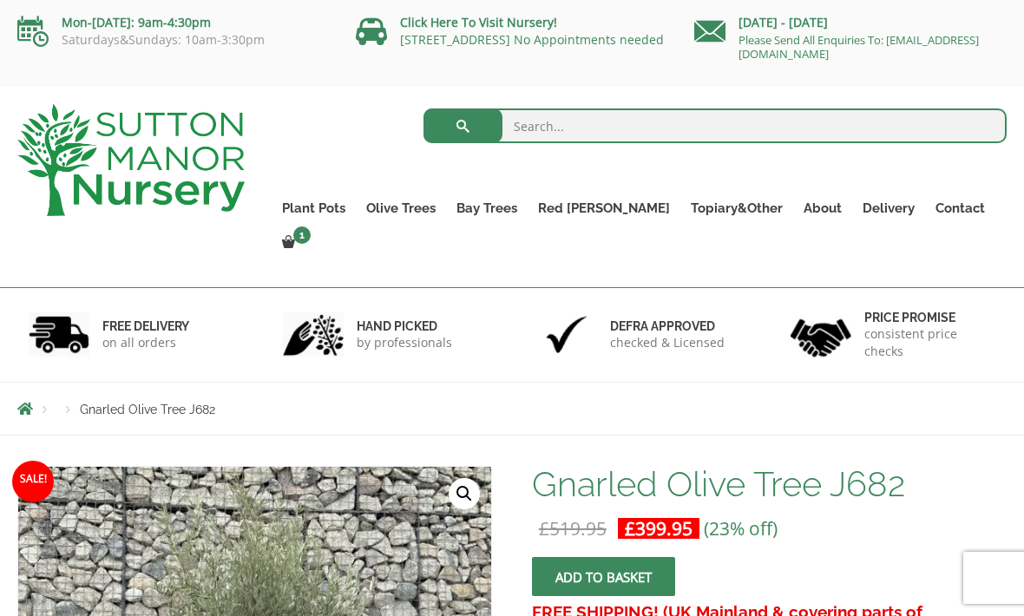
click at [647, 123] on input "search" at bounding box center [716, 126] width 584 height 35
type input "Gnarled olive tree"
click at [463, 126] on button "submit" at bounding box center [463, 126] width 79 height 35
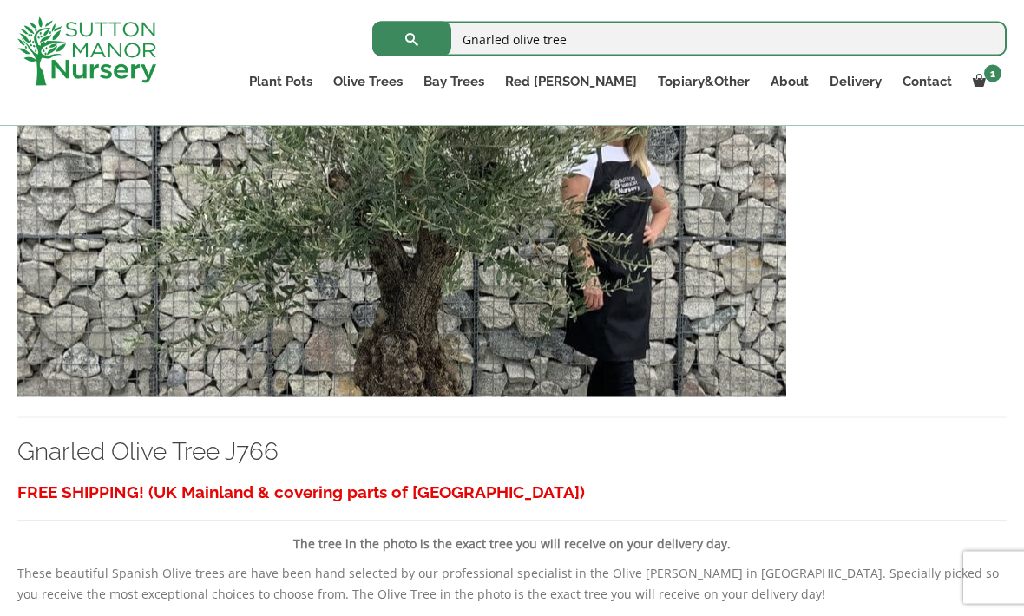
scroll to position [3297, 0]
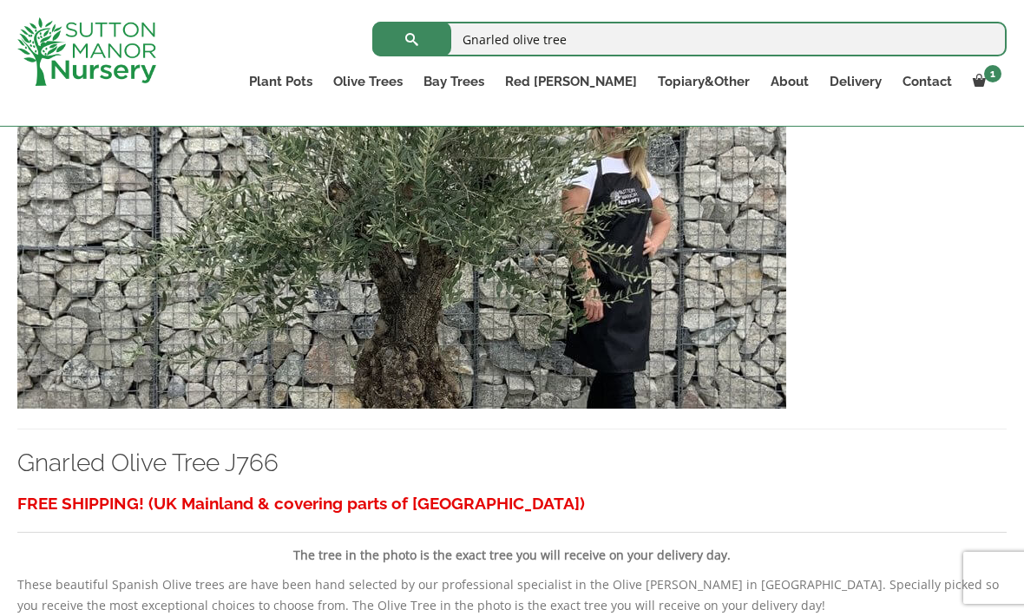
click at [657, 372] on img at bounding box center [401, 222] width 769 height 373
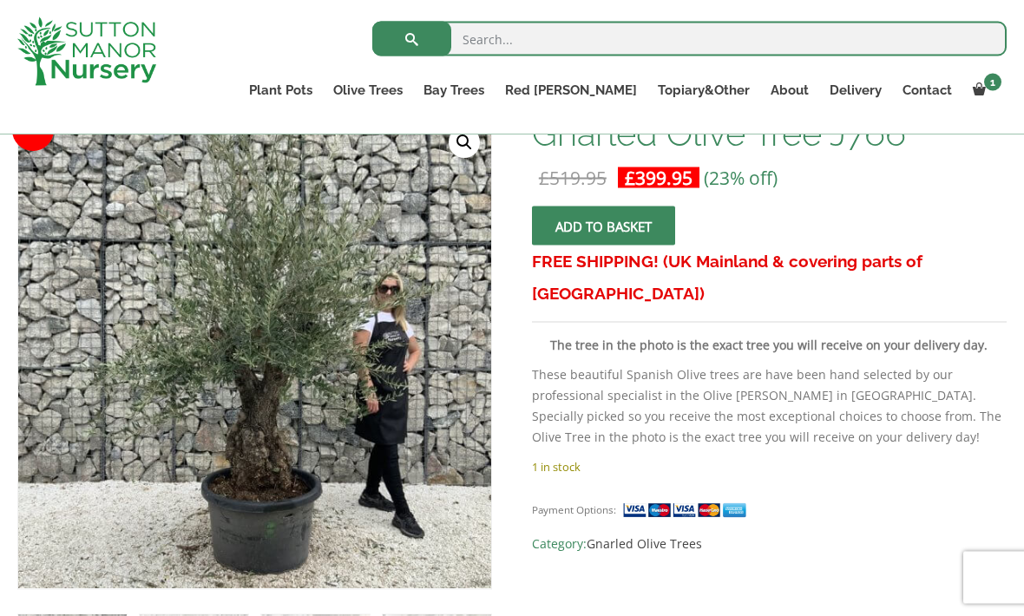
scroll to position [286, 0]
click at [393, 431] on img at bounding box center [402, 499] width 769 height 769
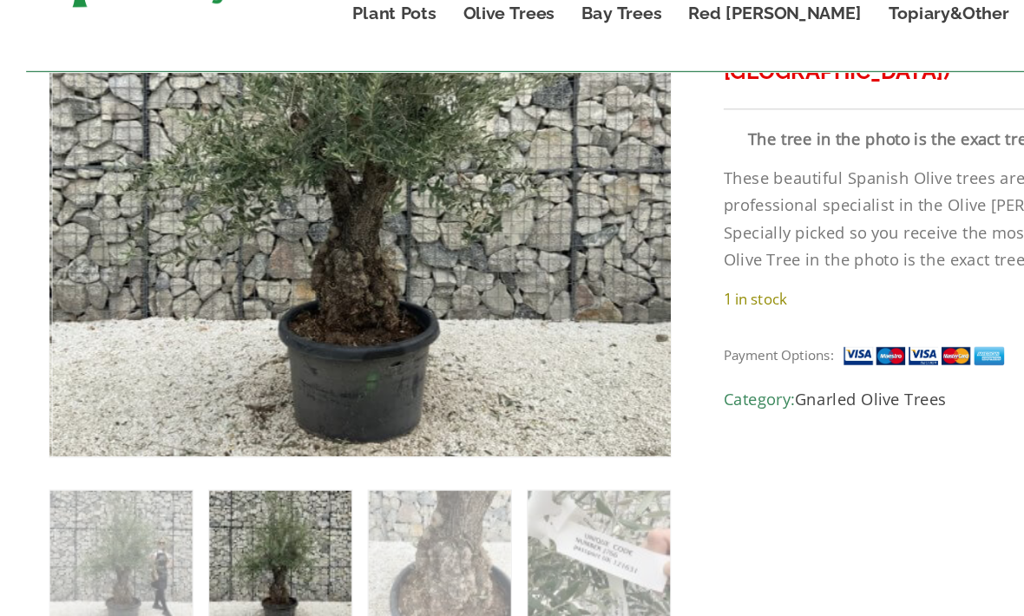
scroll to position [451, 0]
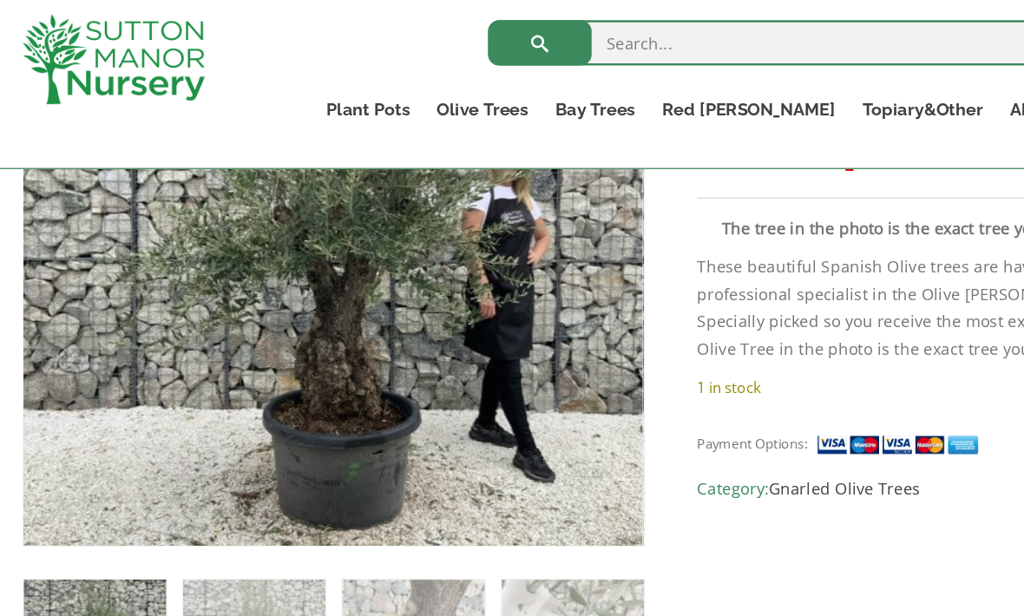
click at [372, 308] on img at bounding box center [401, 335] width 769 height 769
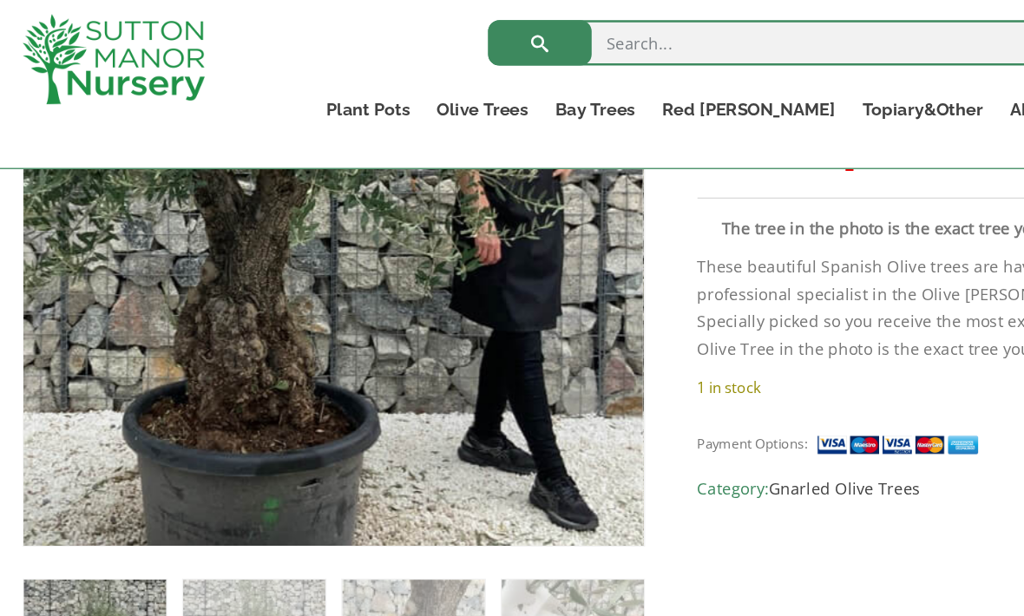
click at [358, 313] on img at bounding box center [180, 108] width 769 height 769
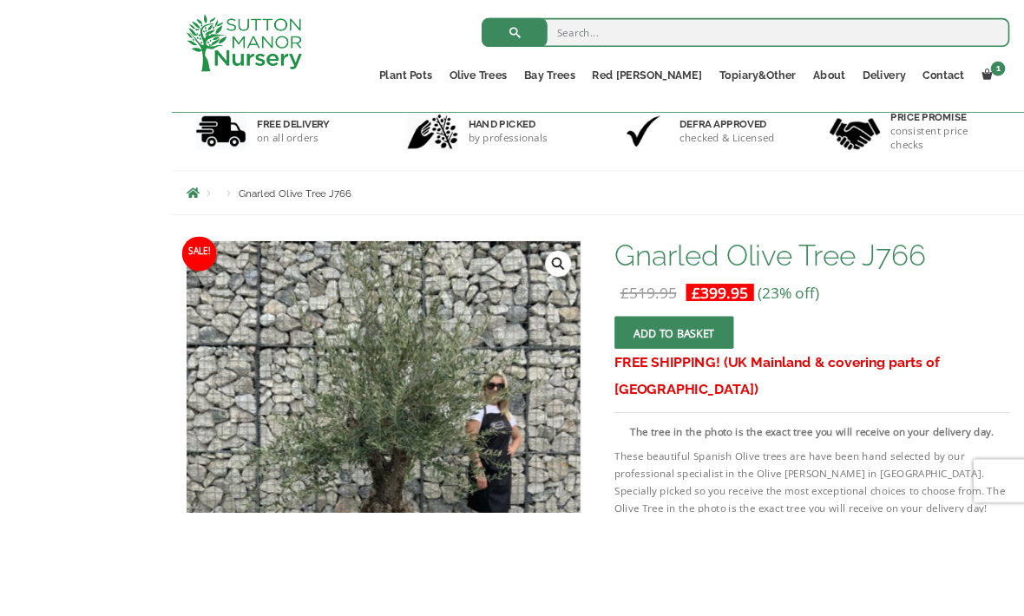
scroll to position [346, 0]
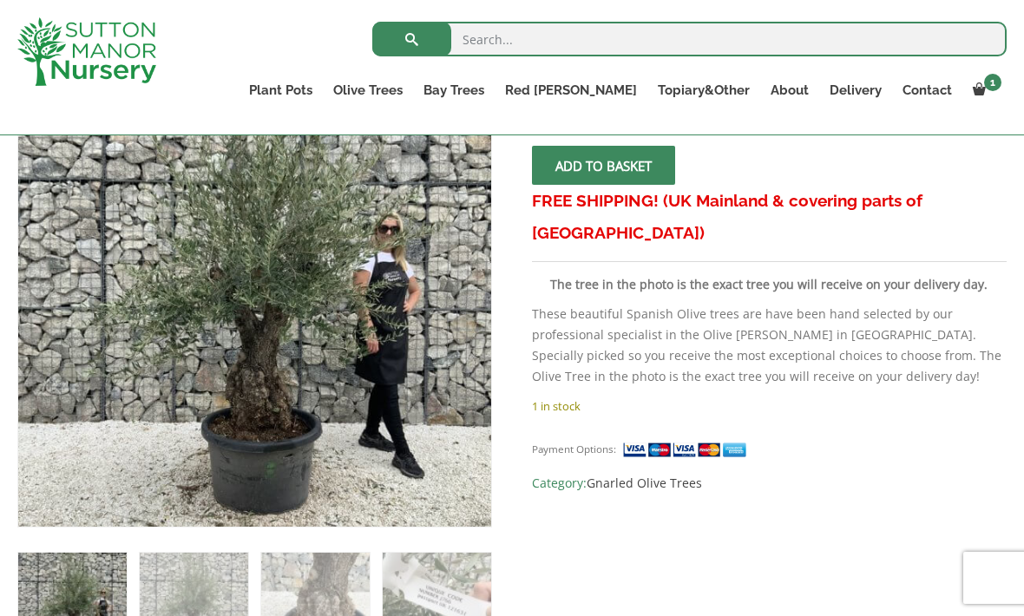
click at [386, 414] on img at bounding box center [402, 440] width 769 height 769
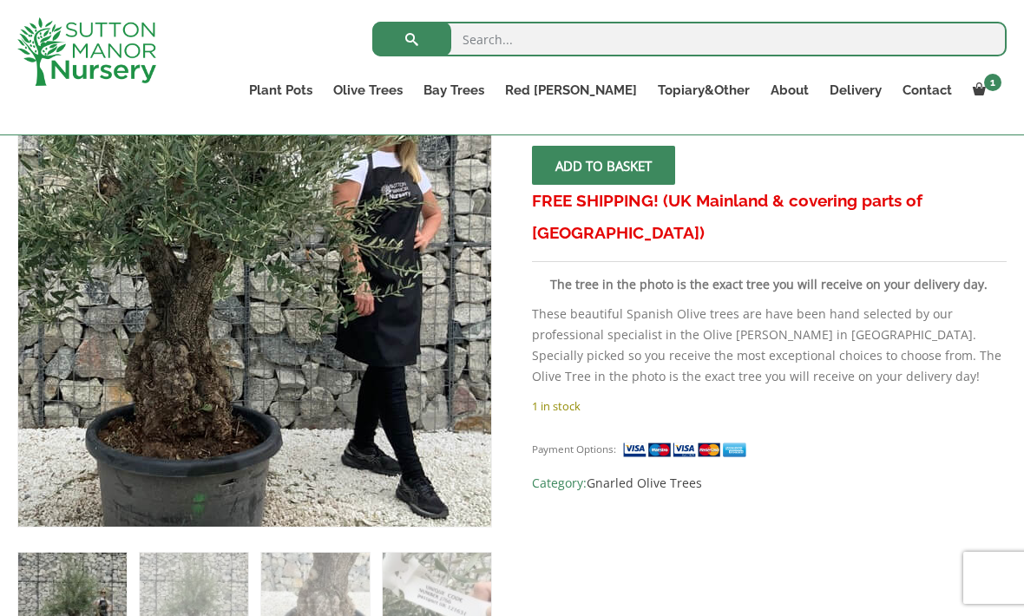
click at [379, 366] on img at bounding box center [172, 216] width 769 height 769
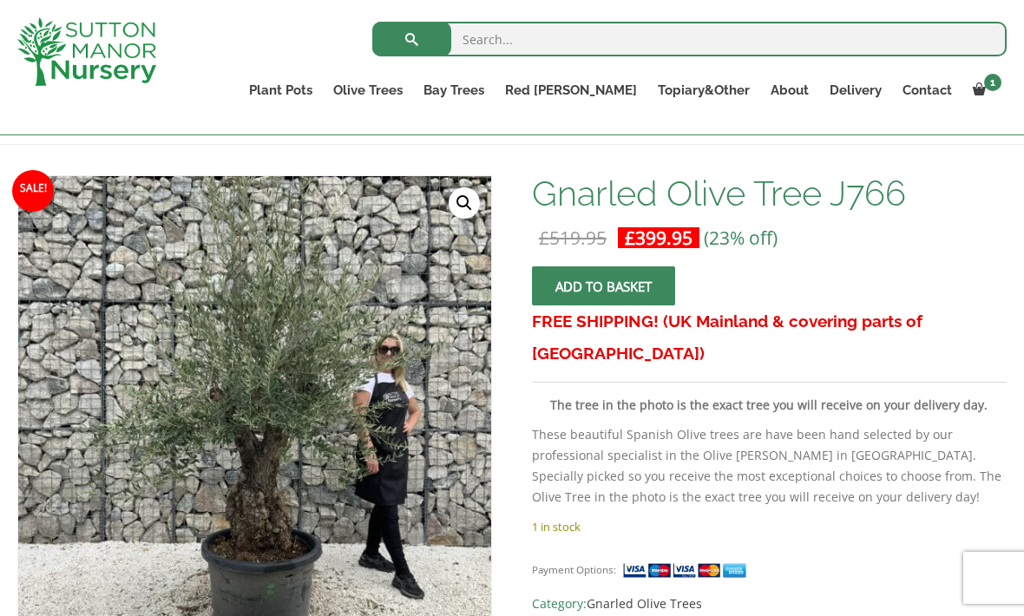
scroll to position [224, 0]
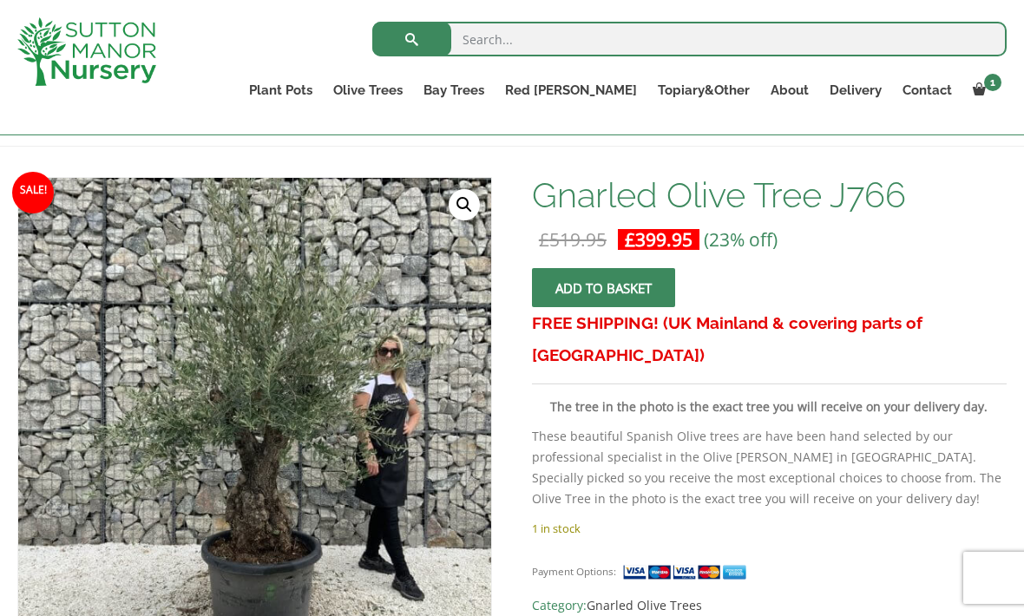
click at [477, 203] on link "🔍" at bounding box center [464, 204] width 31 height 31
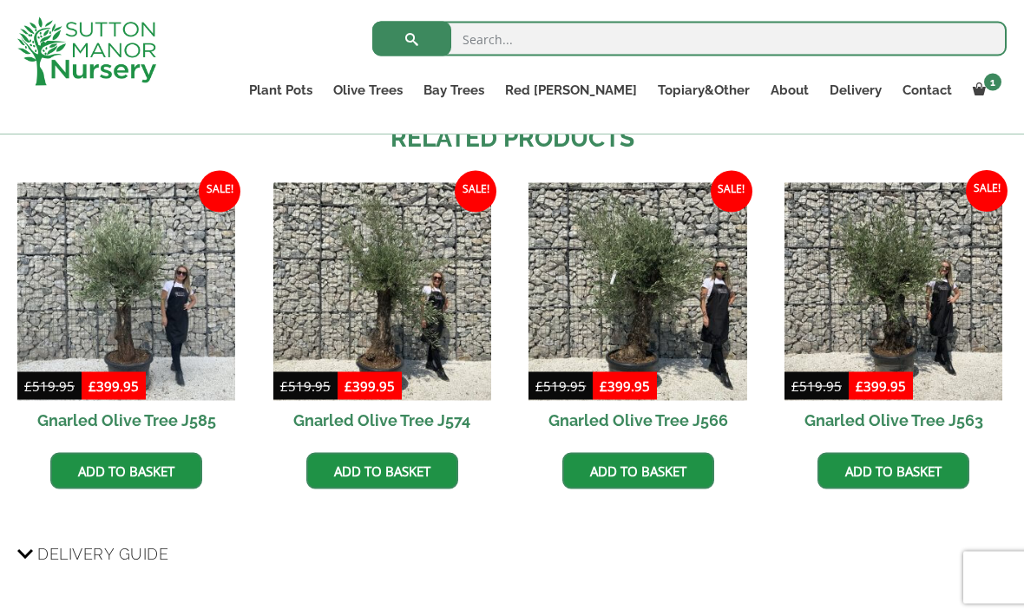
scroll to position [1250, 0]
click at [922, 314] on img at bounding box center [894, 291] width 218 height 218
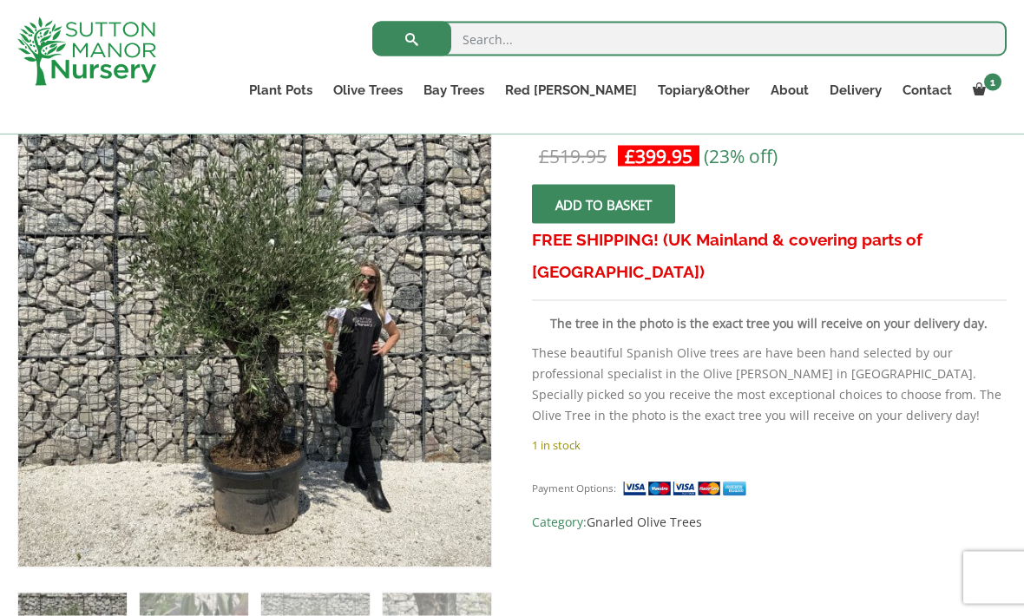
scroll to position [308, 0]
click at [203, 408] on img at bounding box center [452, 528] width 868 height 868
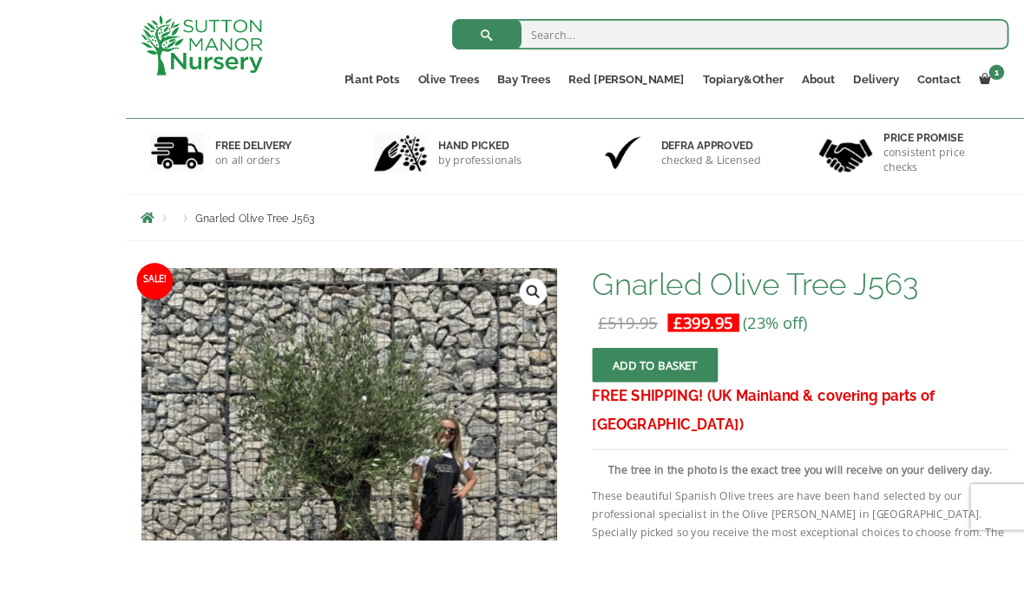
scroll to position [289, 0]
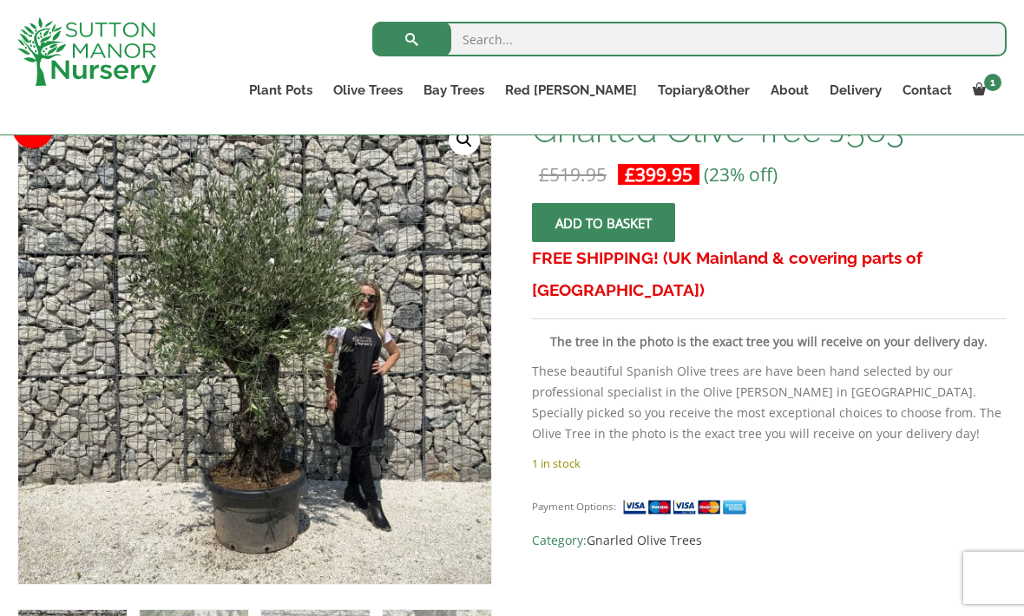
click at [469, 151] on link "🔍" at bounding box center [464, 139] width 31 height 31
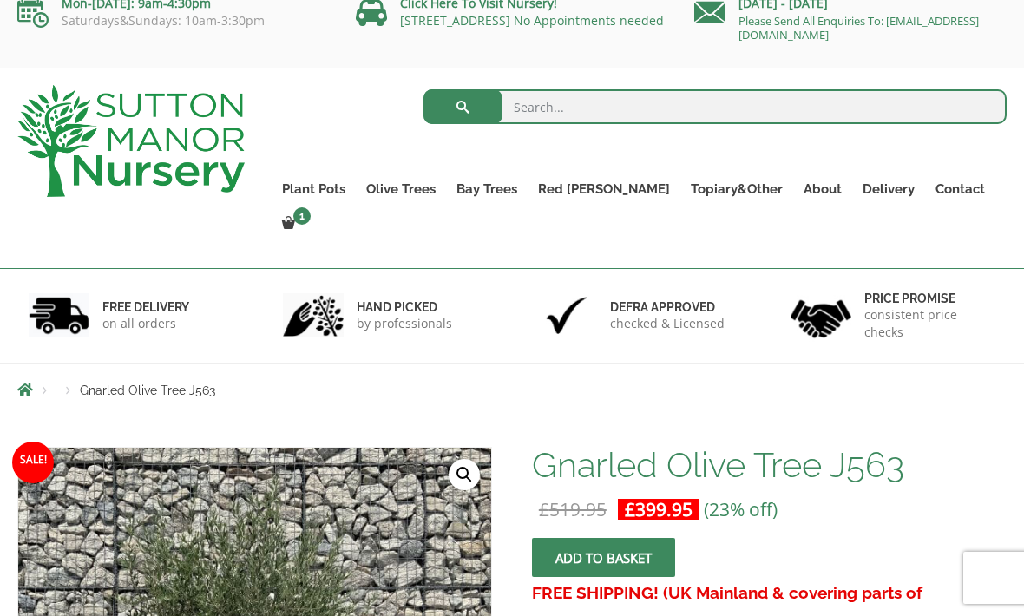
scroll to position [0, 0]
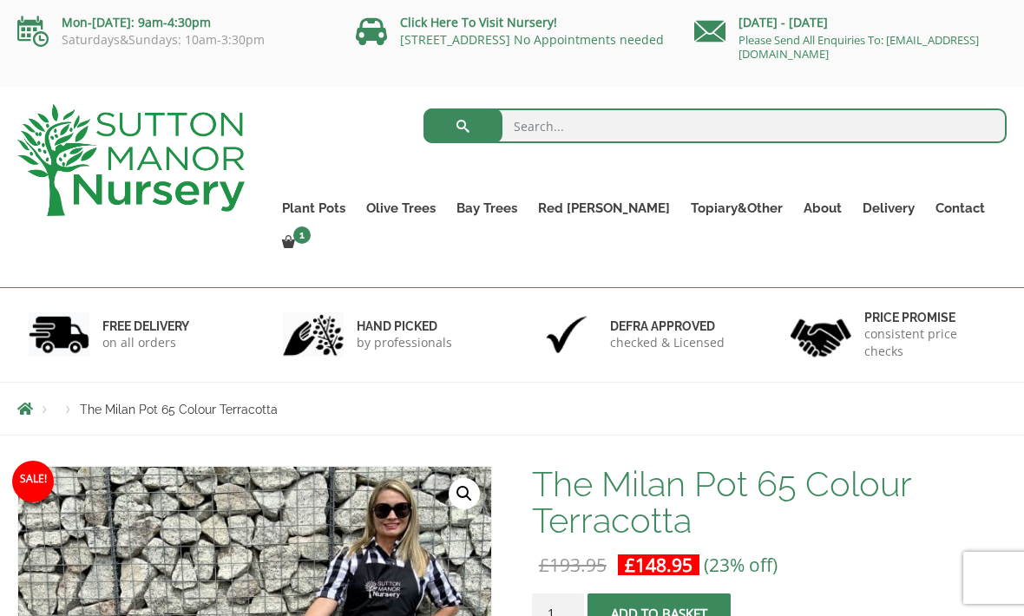
click at [0, 0] on link "Cylinders Traditionals" at bounding box center [0, 0] width 0 height 0
